Goal: Information Seeking & Learning: Learn about a topic

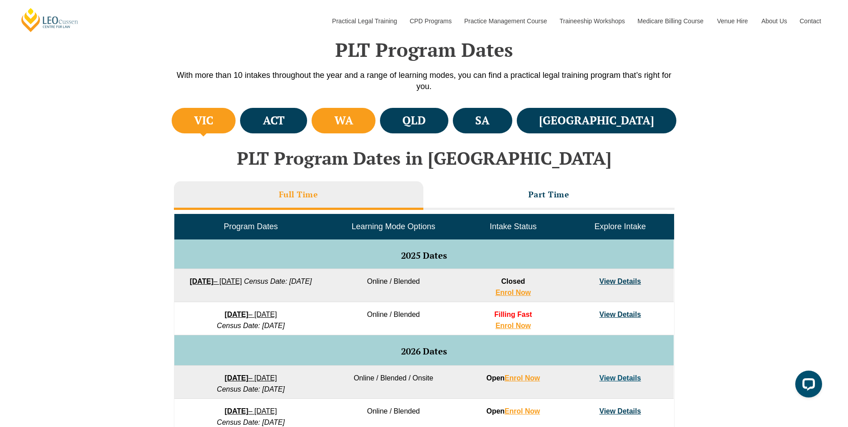
click at [367, 119] on li "WA" at bounding box center [344, 120] width 64 height 25
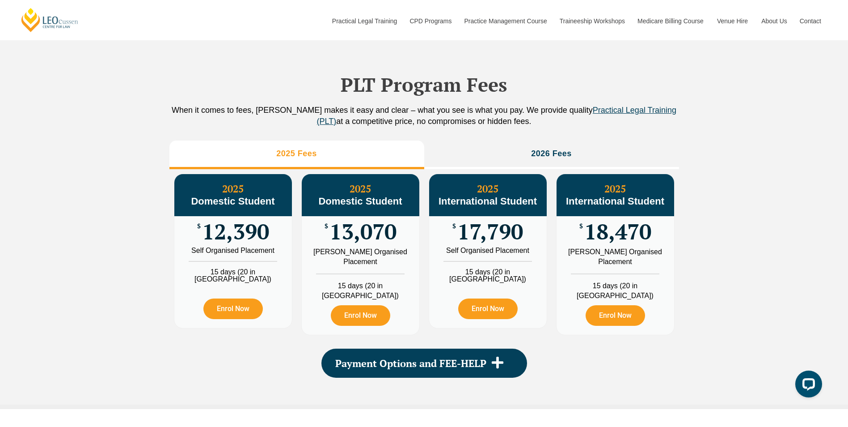
scroll to position [939, 0]
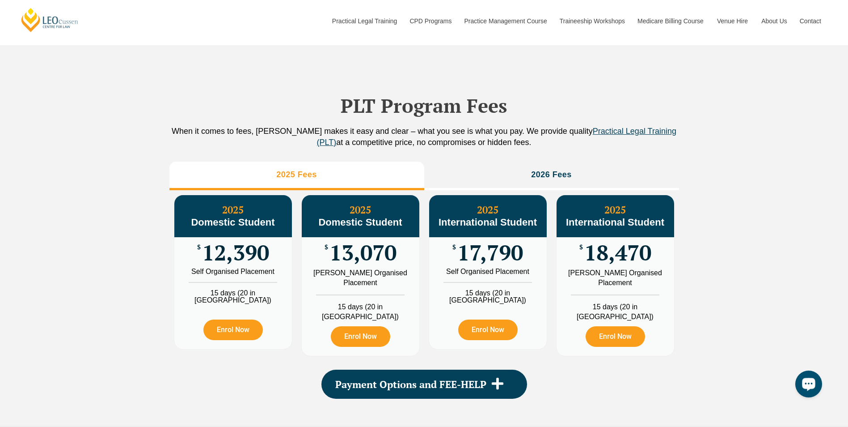
click at [89, 245] on div "PLT Program Fees When it comes to fees, Leo Cussen makes it easy and clear – wh…" at bounding box center [424, 237] width 848 height 385
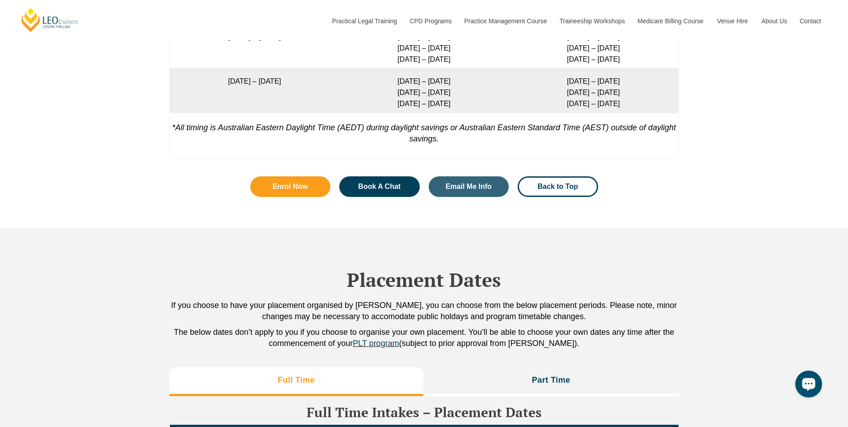
scroll to position [1744, 0]
